Goal: Book appointment/travel/reservation

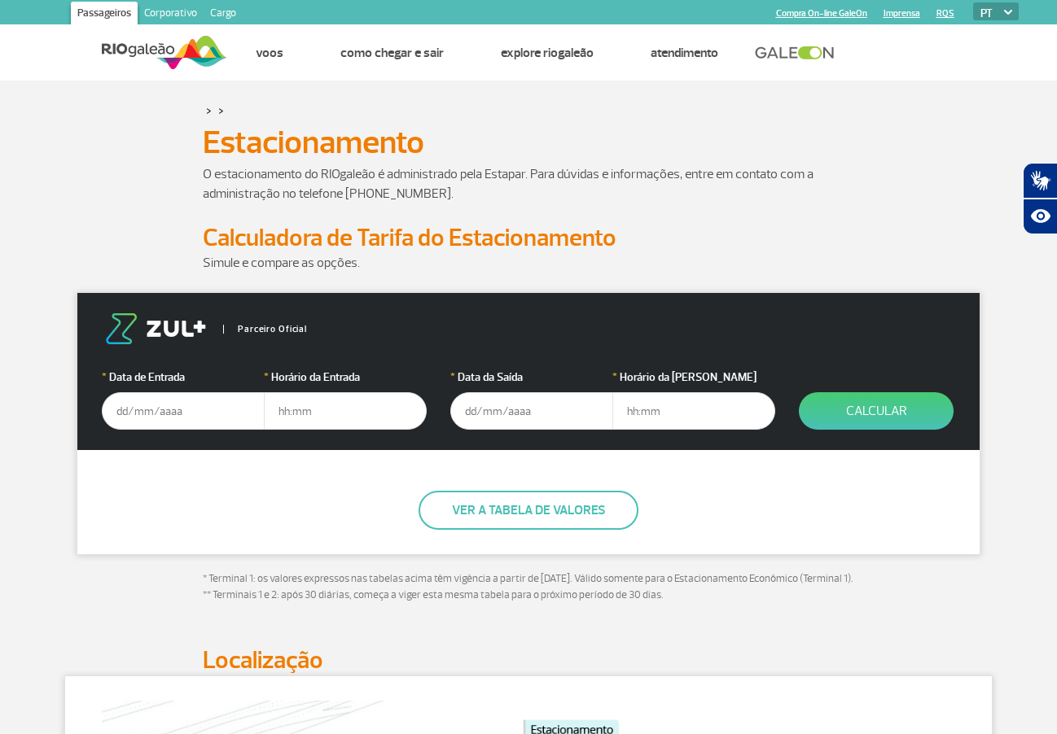
click at [142, 410] on input "text" at bounding box center [183, 410] width 163 height 37
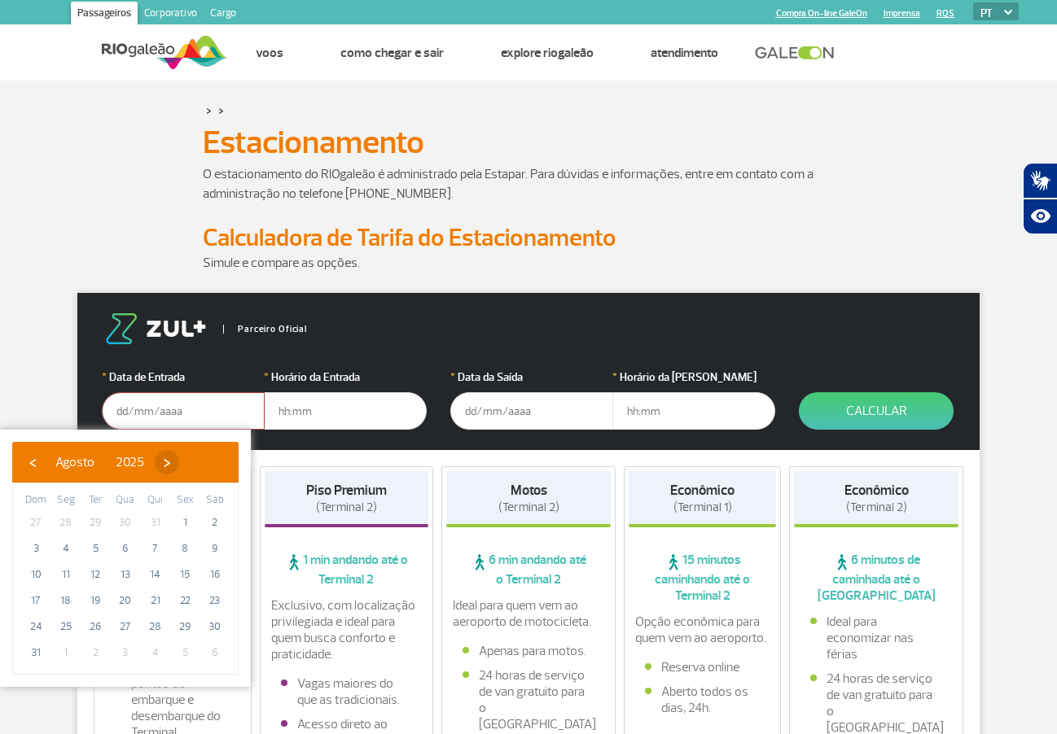
click at [179, 467] on span "›" at bounding box center [167, 462] width 24 height 24
click at [189, 520] on span "5" at bounding box center [185, 523] width 26 height 26
type input "[DATE]"
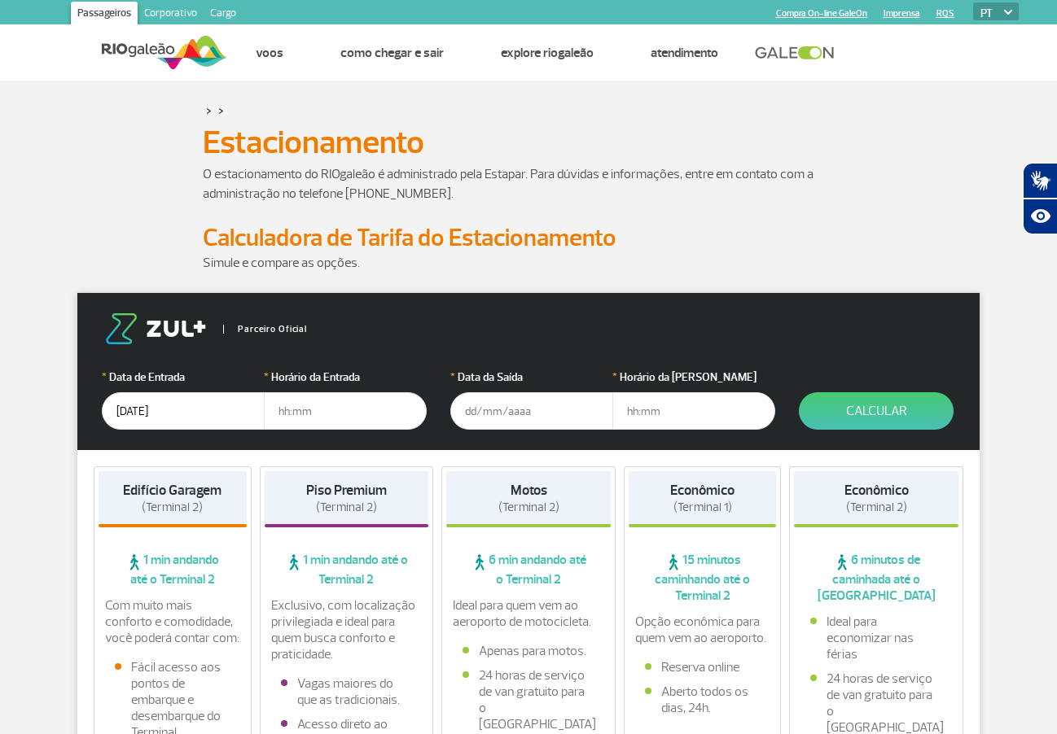
click at [315, 399] on input "text" at bounding box center [345, 410] width 163 height 37
type input "04:00"
click at [479, 411] on input "text" at bounding box center [531, 410] width 163 height 37
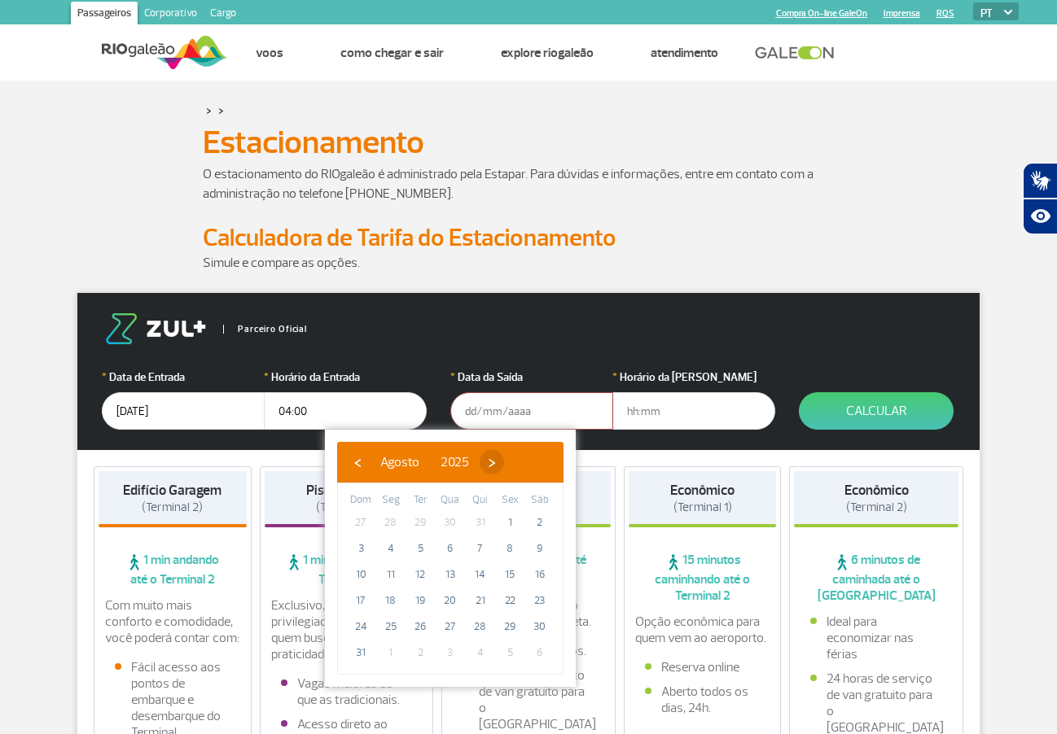
click at [504, 459] on span "›" at bounding box center [491, 462] width 24 height 24
click at [419, 568] on span "16" at bounding box center [420, 575] width 26 height 26
type input "[DATE]"
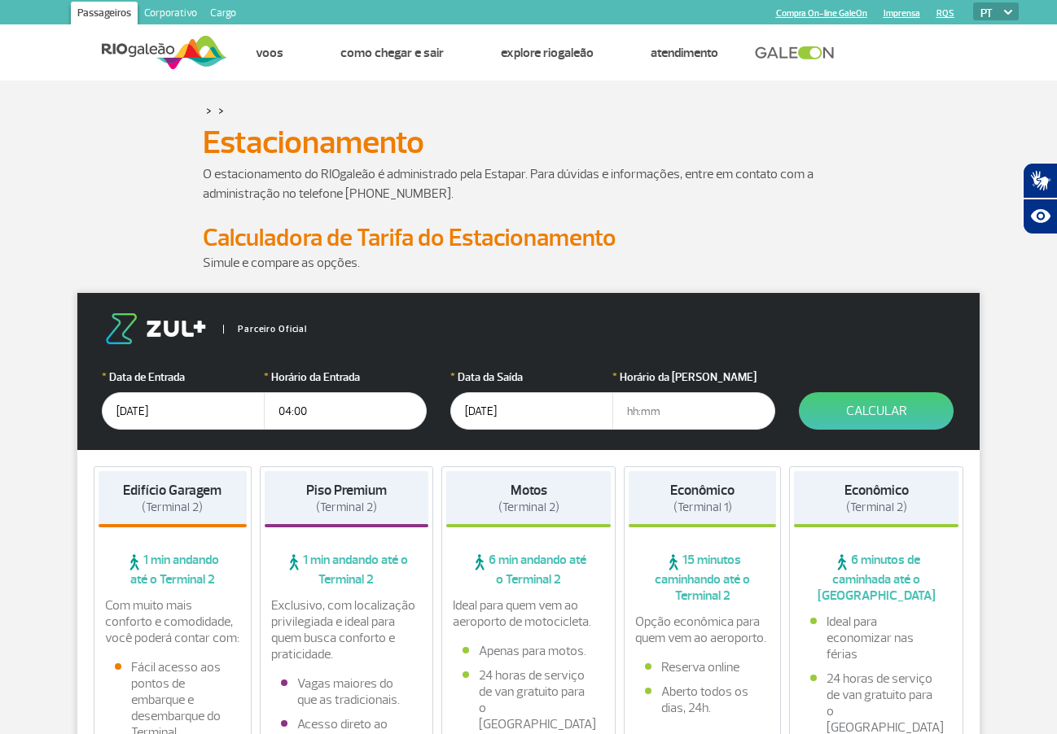
click at [648, 401] on input "text" at bounding box center [693, 410] width 163 height 37
type input "18:00"
click at [840, 415] on button "Calcular" at bounding box center [876, 410] width 155 height 37
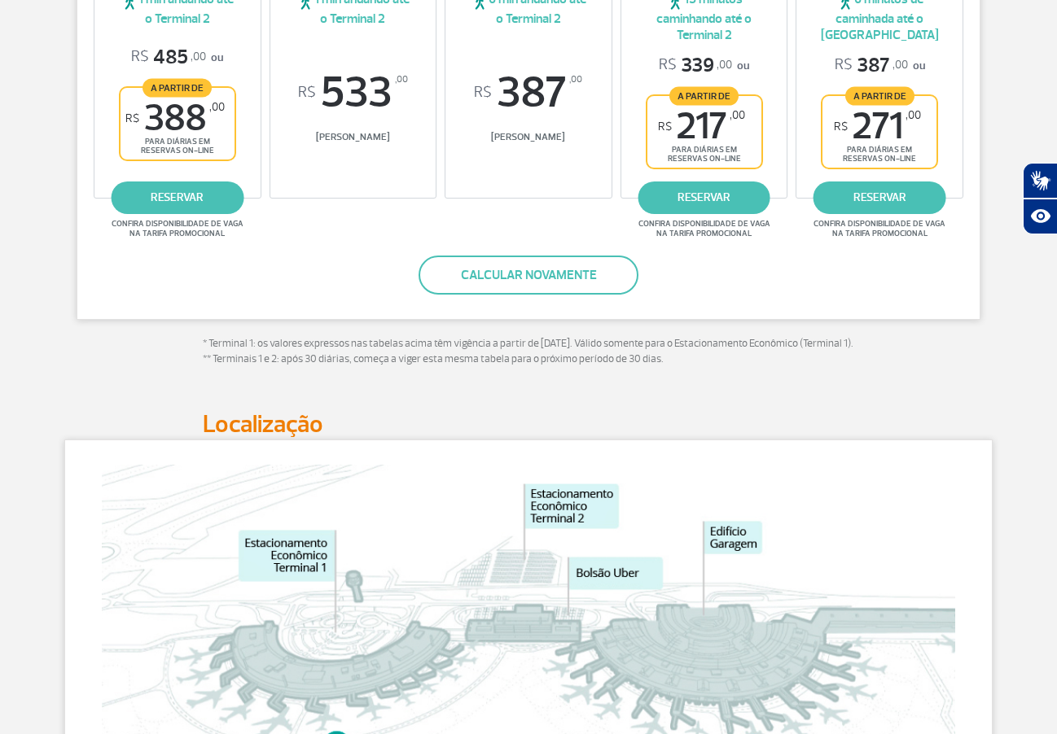
scroll to position [261, 0]
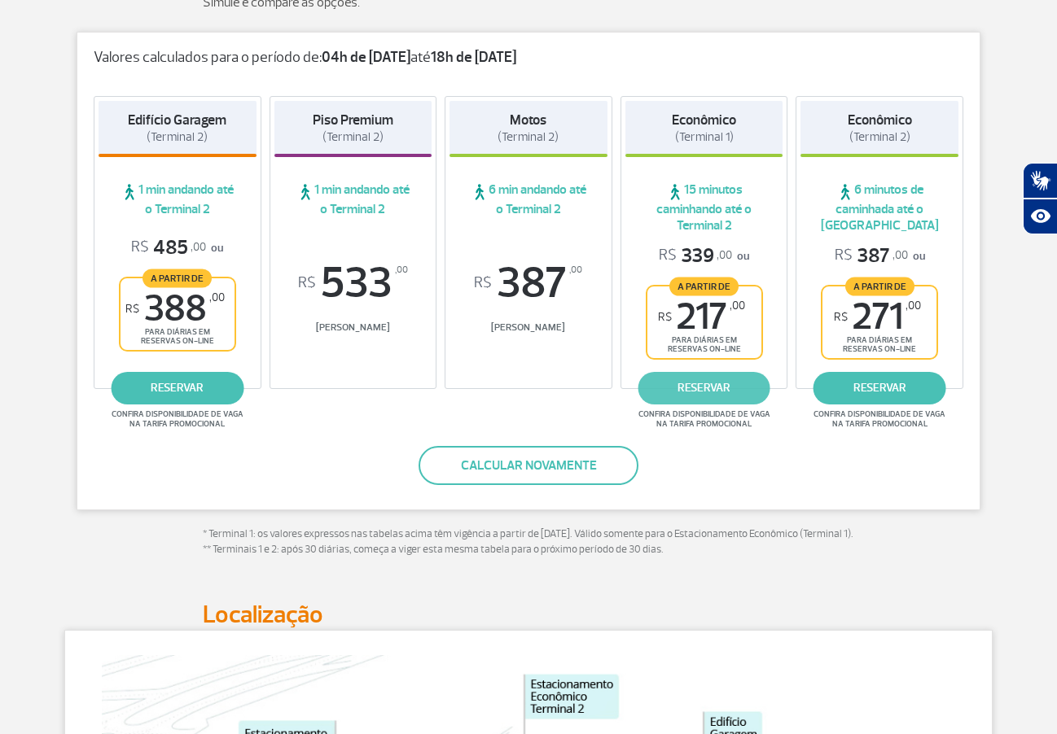
click at [713, 377] on link "reservar" at bounding box center [703, 388] width 133 height 33
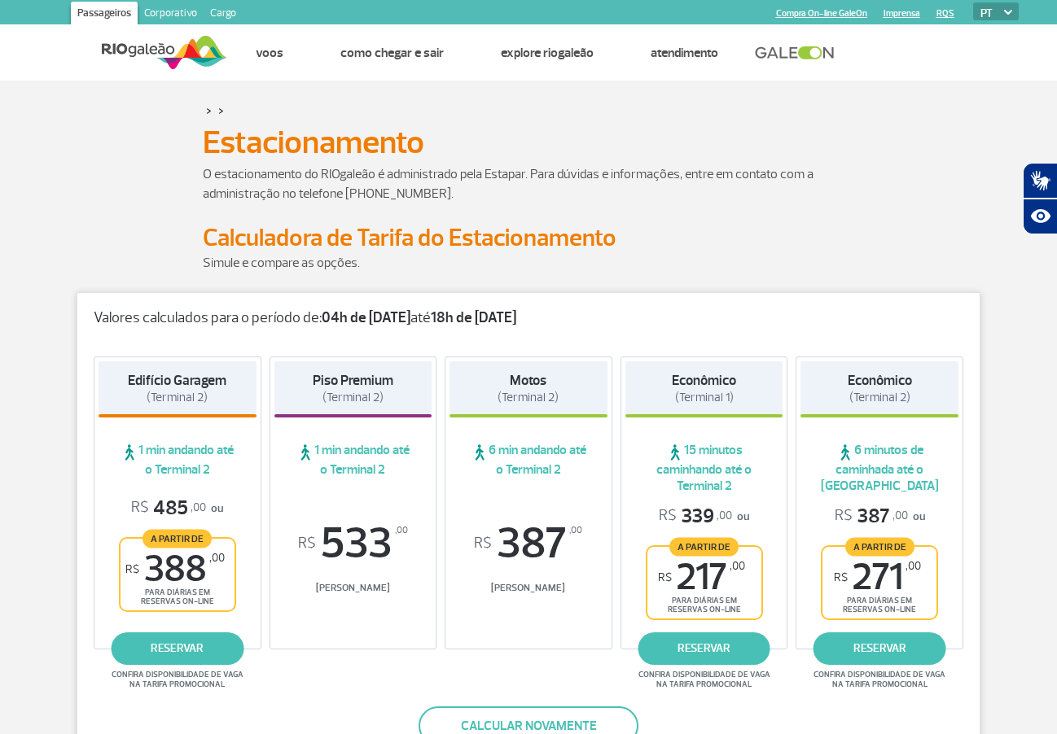
click at [787, 53] on link at bounding box center [799, 53] width 88 height 15
